Goal: Navigation & Orientation: Find specific page/section

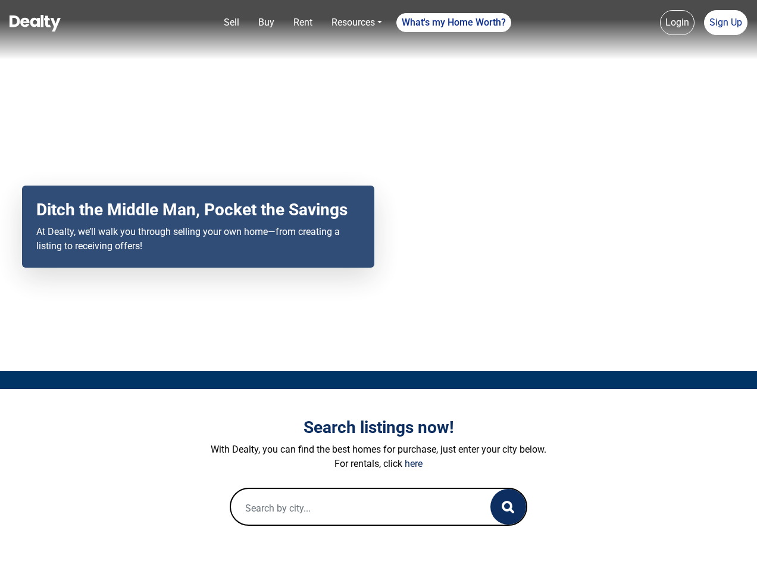
click at [378, 286] on div "Your browser does not support the video tag. Ditch the Middle Man, Pocket the S…" at bounding box center [378, 185] width 757 height 371
click at [231, 23] on link "Sell" at bounding box center [231, 23] width 25 height 24
click at [266, 23] on nav "Sell Buy Rent Resources Loan Calculator Loan Options Find an agent What's my Ho…" at bounding box center [378, 29] width 757 height 59
click at [303, 23] on link "Rent" at bounding box center [303, 23] width 29 height 24
click at [356, 23] on link "Resources" at bounding box center [357, 23] width 60 height 24
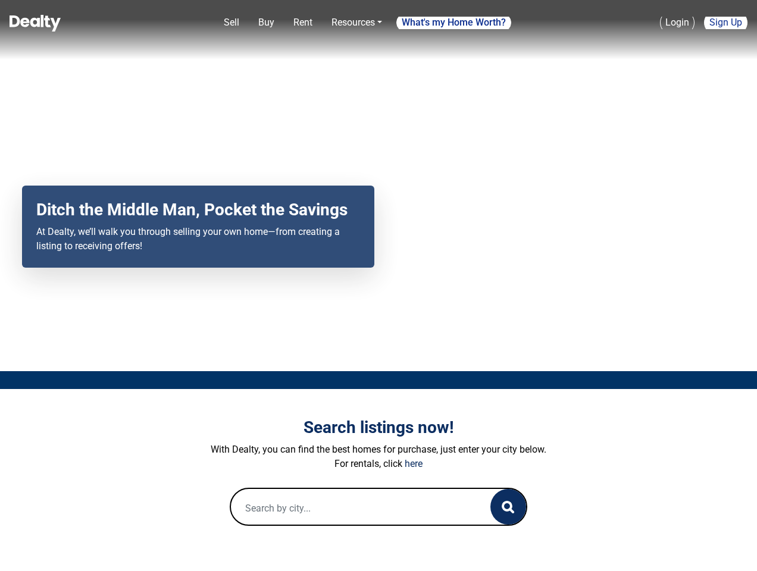
click at [454, 23] on link "What's my Home Worth?" at bounding box center [453, 22] width 115 height 19
click at [677, 23] on link "Login" at bounding box center [677, 22] width 35 height 25
click at [725, 23] on link "Sign Up" at bounding box center [725, 22] width 43 height 25
click at [508, 507] on icon "button" at bounding box center [508, 507] width 12 height 12
